Goal: Navigation & Orientation: Go to known website

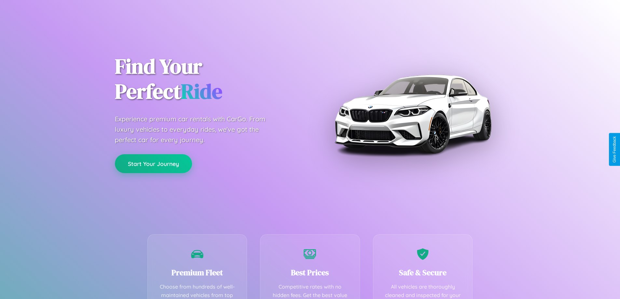
click at [153, 164] on button "Start Your Journey" at bounding box center [153, 163] width 77 height 19
click at [153, 163] on button "Start Your Journey" at bounding box center [153, 163] width 77 height 19
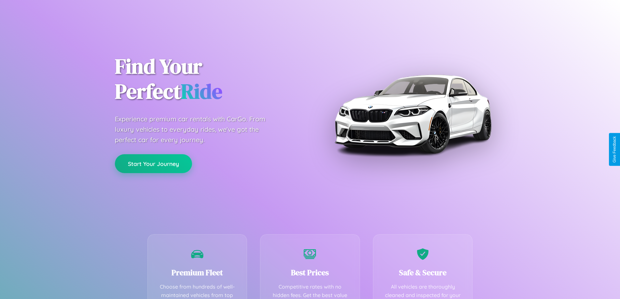
click at [153, 163] on button "Start Your Journey" at bounding box center [153, 163] width 77 height 19
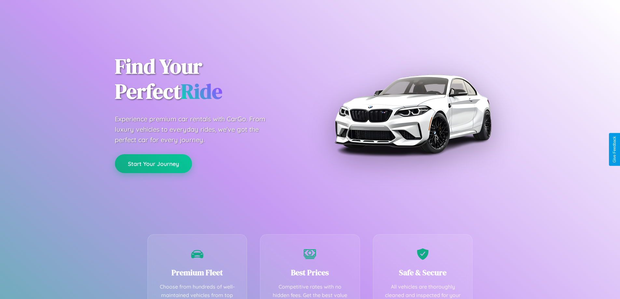
click at [153, 163] on button "Start Your Journey" at bounding box center [153, 163] width 77 height 19
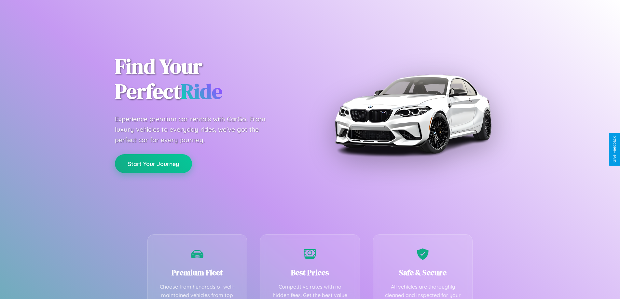
click at [153, 163] on button "Start Your Journey" at bounding box center [153, 163] width 77 height 19
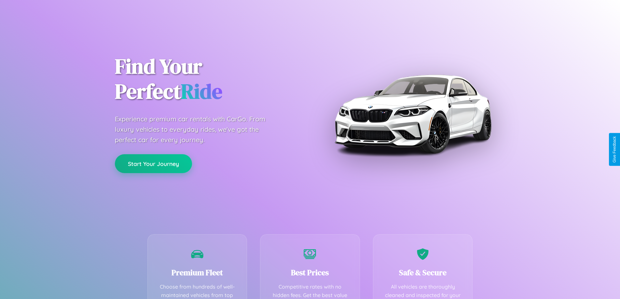
click at [153, 163] on button "Start Your Journey" at bounding box center [153, 163] width 77 height 19
